Goal: Navigation & Orientation: Find specific page/section

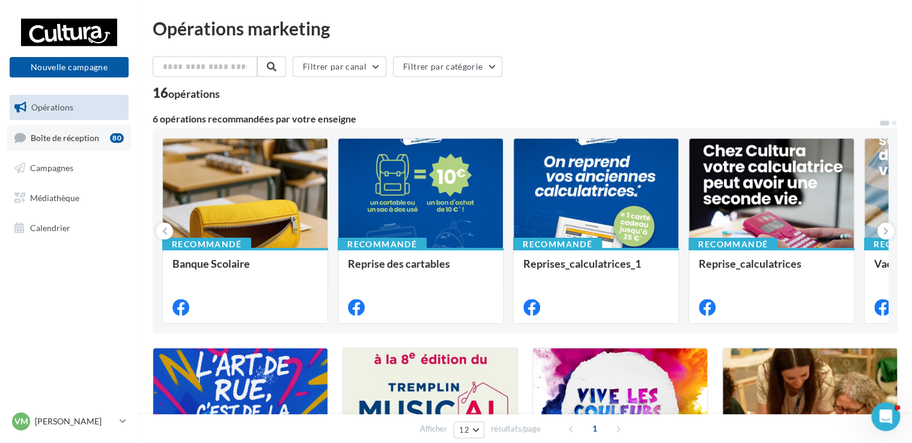
click at [92, 127] on link "Boîte de réception 80" at bounding box center [69, 138] width 124 height 26
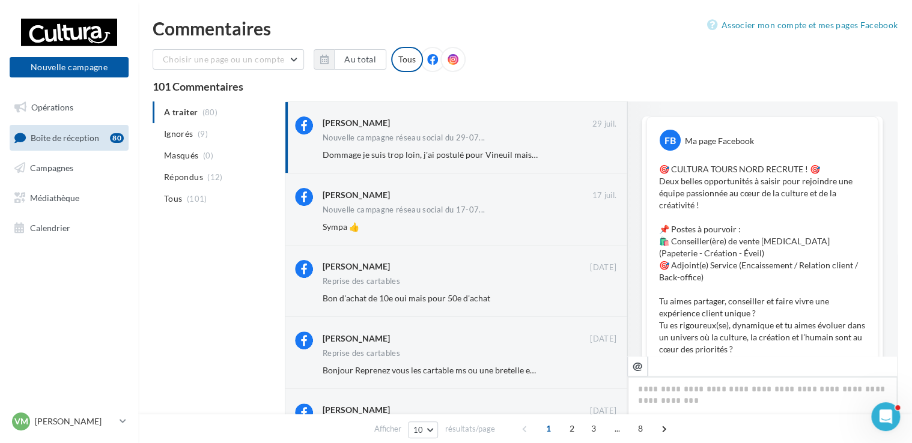
scroll to position [470, 0]
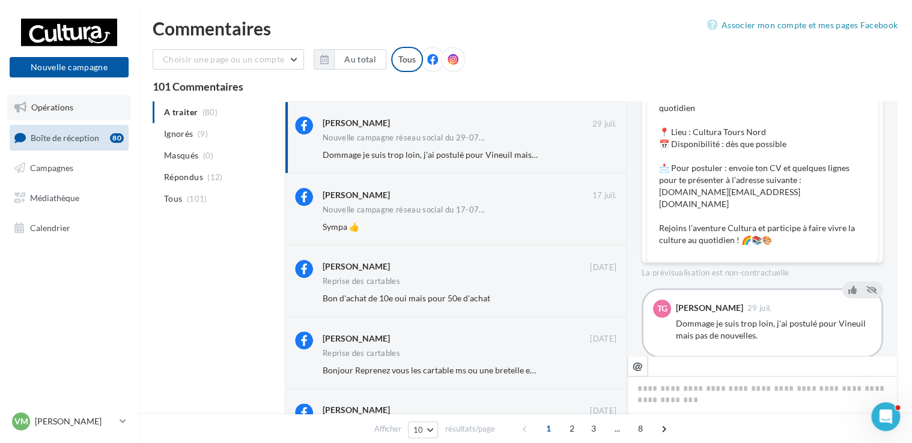
click at [50, 116] on link "Opérations" at bounding box center [69, 107] width 124 height 25
